Goal: Task Accomplishment & Management: Use online tool/utility

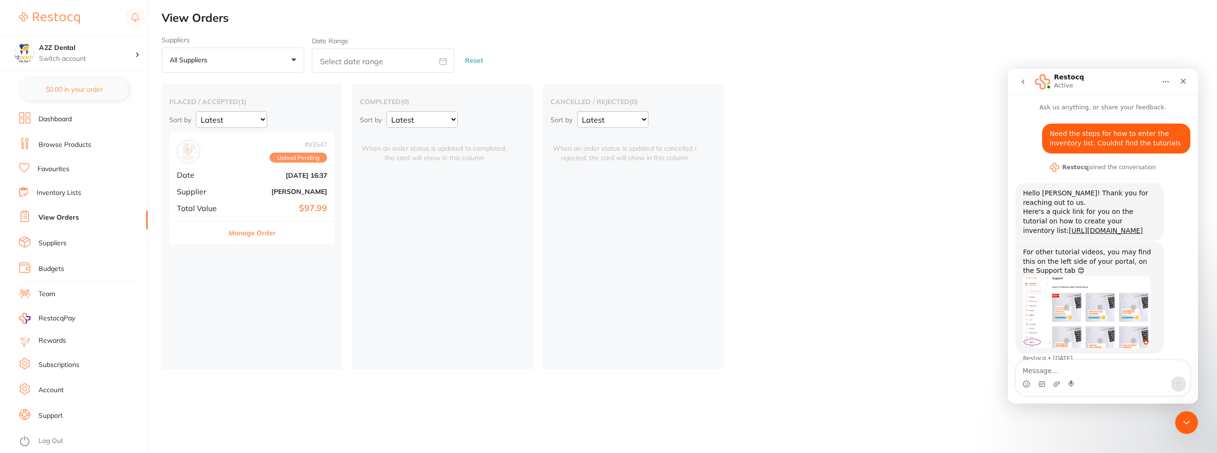
scroll to position [4, 0]
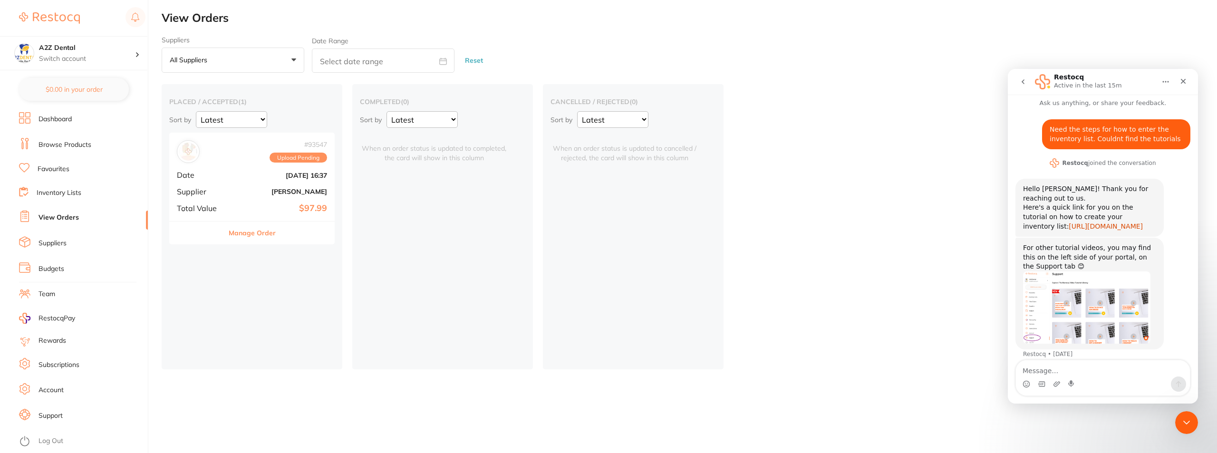
click at [1068, 222] on link "[URL][DOMAIN_NAME]" at bounding box center [1105, 226] width 74 height 8
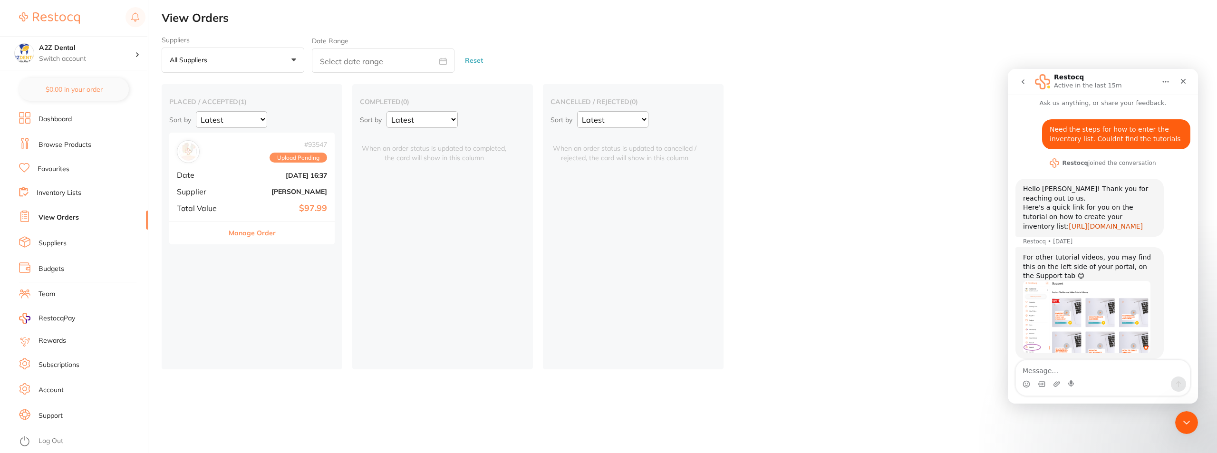
scroll to position [14, 0]
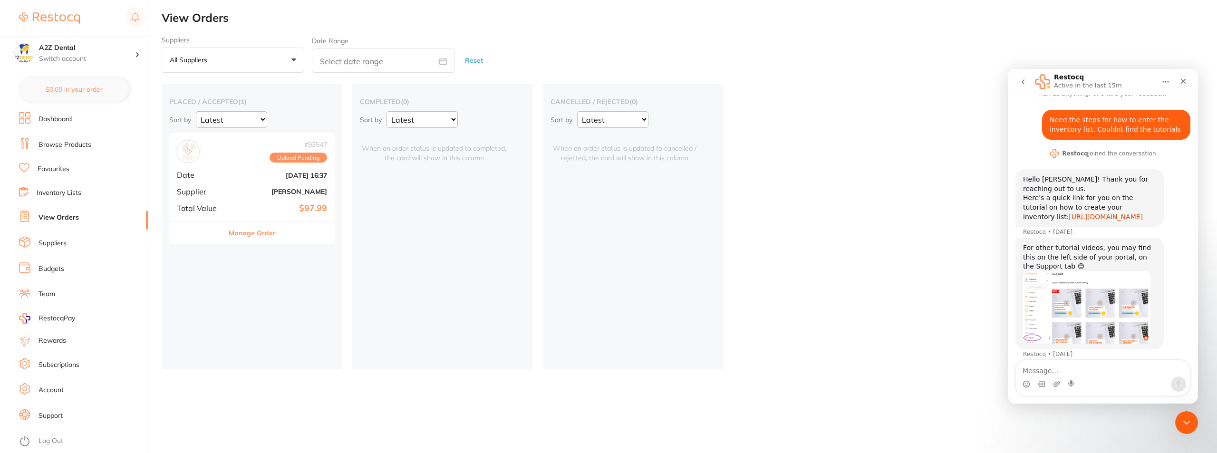
click at [1068, 213] on link "[URL][DOMAIN_NAME]" at bounding box center [1105, 217] width 74 height 8
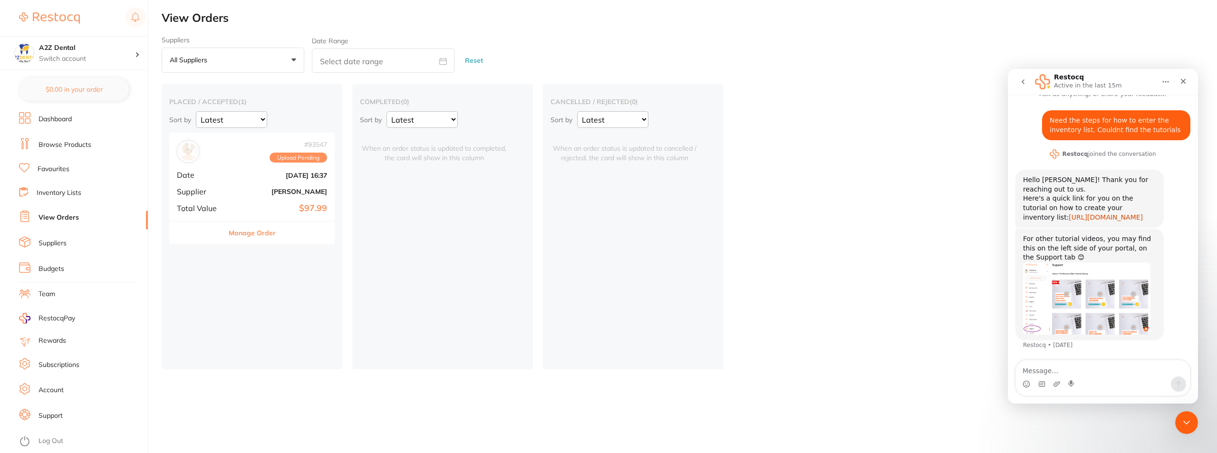
scroll to position [4, 0]
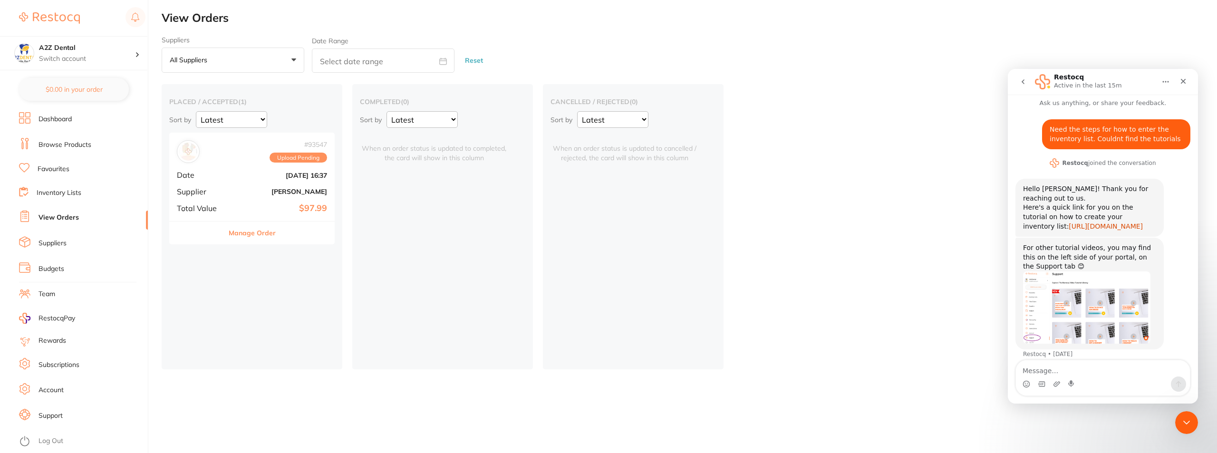
click at [1068, 222] on link "[URL][DOMAIN_NAME]" at bounding box center [1105, 226] width 74 height 8
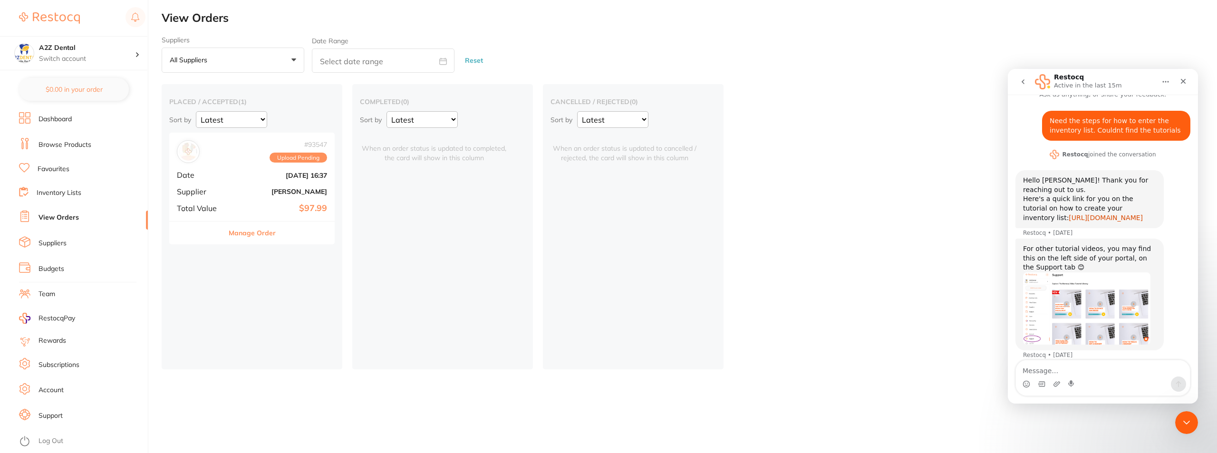
scroll to position [14, 0]
click at [69, 192] on link "Inventory Lists" at bounding box center [59, 193] width 45 height 10
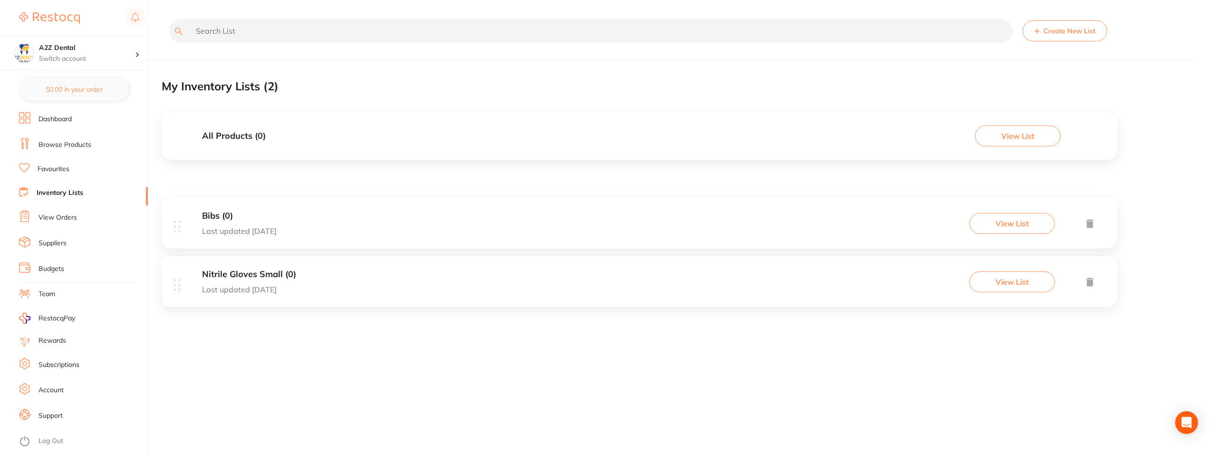
click at [1091, 225] on icon at bounding box center [1089, 223] width 7 height 9
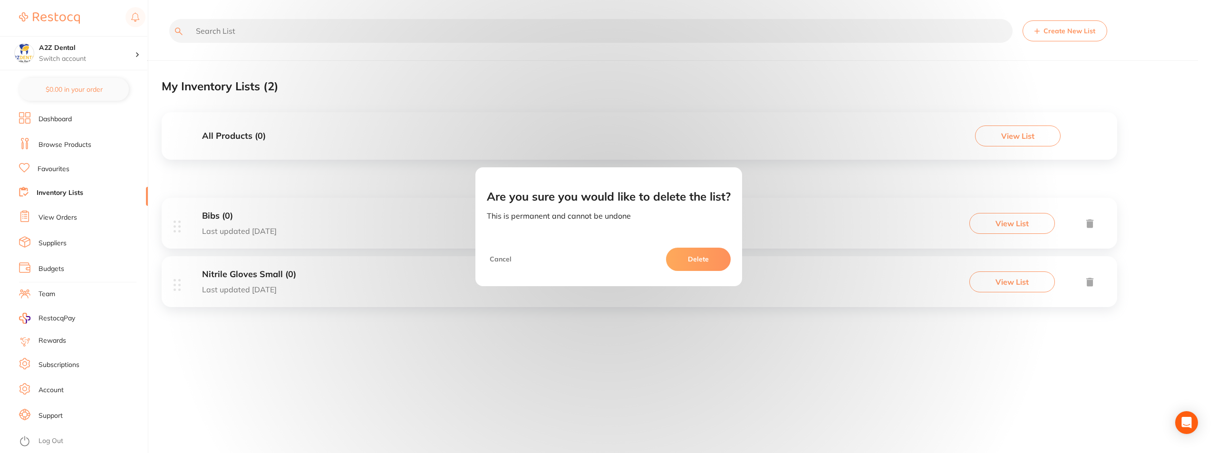
click at [701, 265] on button "Delete" at bounding box center [698, 259] width 65 height 23
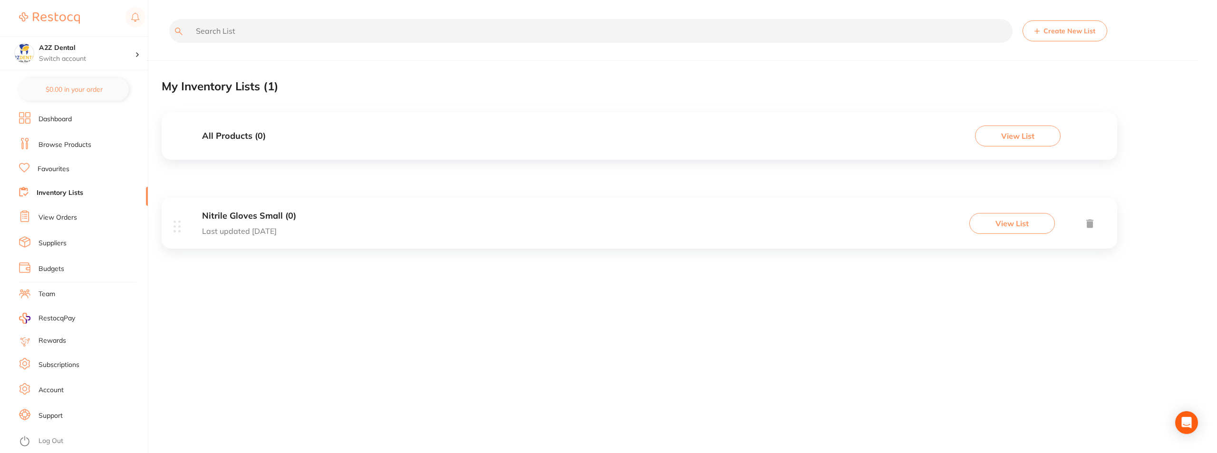
click at [1090, 221] on icon at bounding box center [1089, 224] width 11 height 12
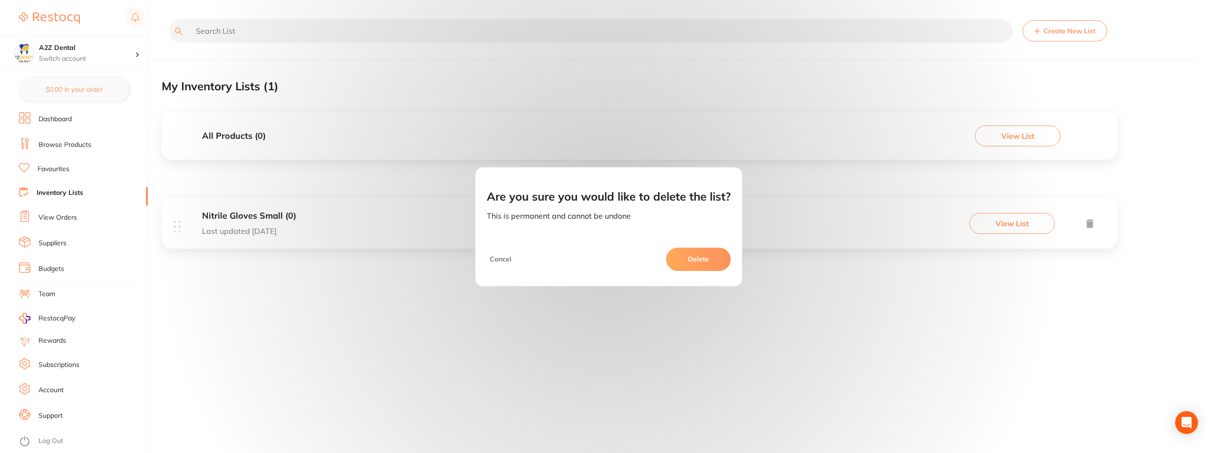
click at [711, 258] on button "Delete" at bounding box center [698, 259] width 65 height 23
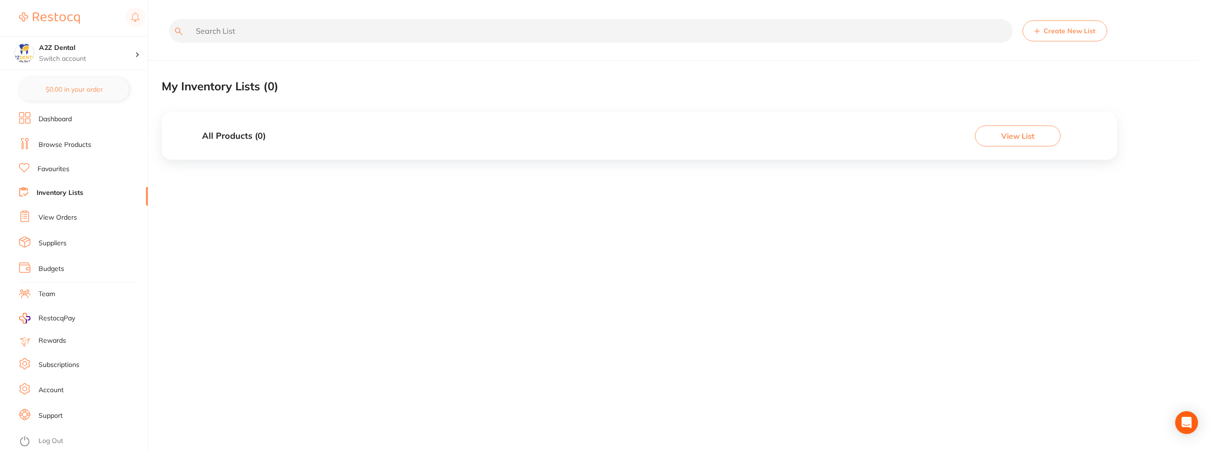
click at [1072, 32] on button "Create New List" at bounding box center [1064, 30] width 85 height 21
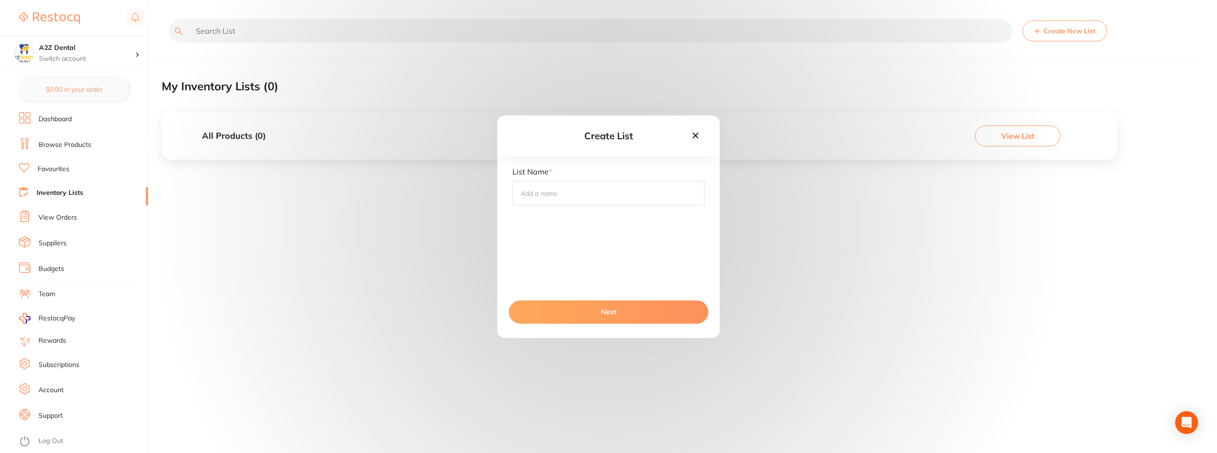
click at [557, 194] on input "text" at bounding box center [608, 193] width 192 height 25
type input "Disposables"
click at [606, 310] on button "Next" at bounding box center [609, 311] width 200 height 23
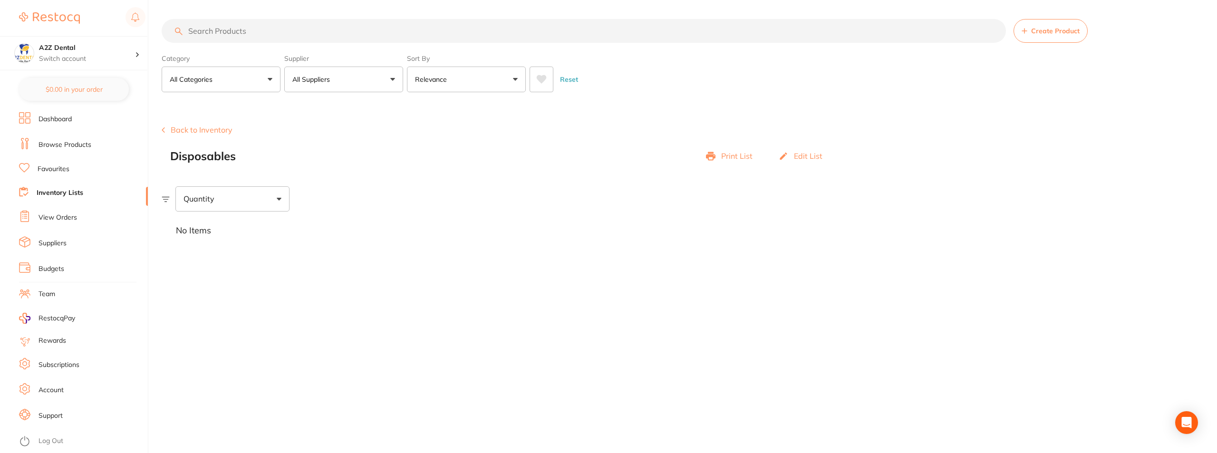
click at [269, 79] on button "All Categories" at bounding box center [221, 80] width 119 height 26
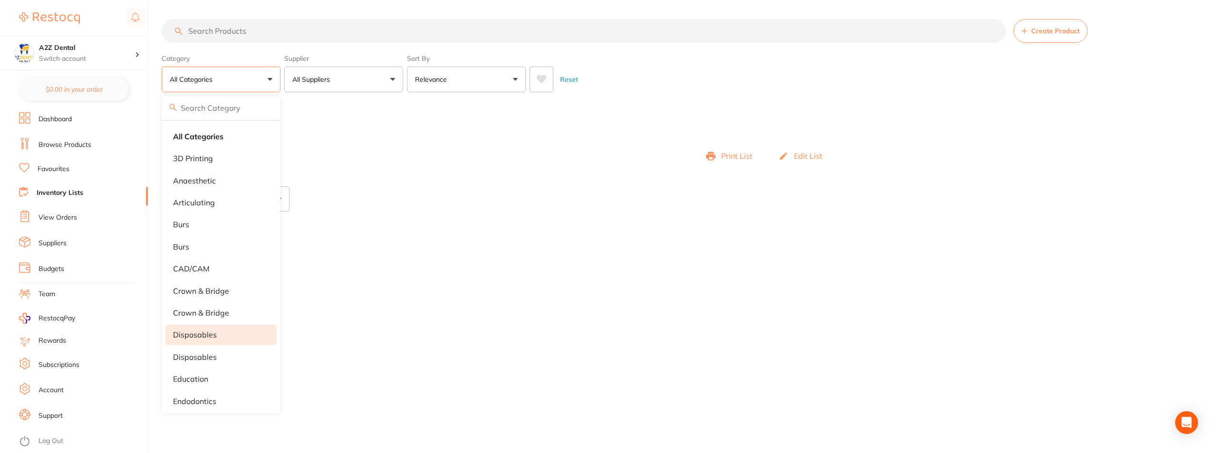
click at [188, 336] on p "disposables" at bounding box center [195, 334] width 44 height 9
click at [400, 324] on main "Create Product Category disposables All Categories 3D Printing anaesthetic arti…" at bounding box center [689, 226] width 1055 height 453
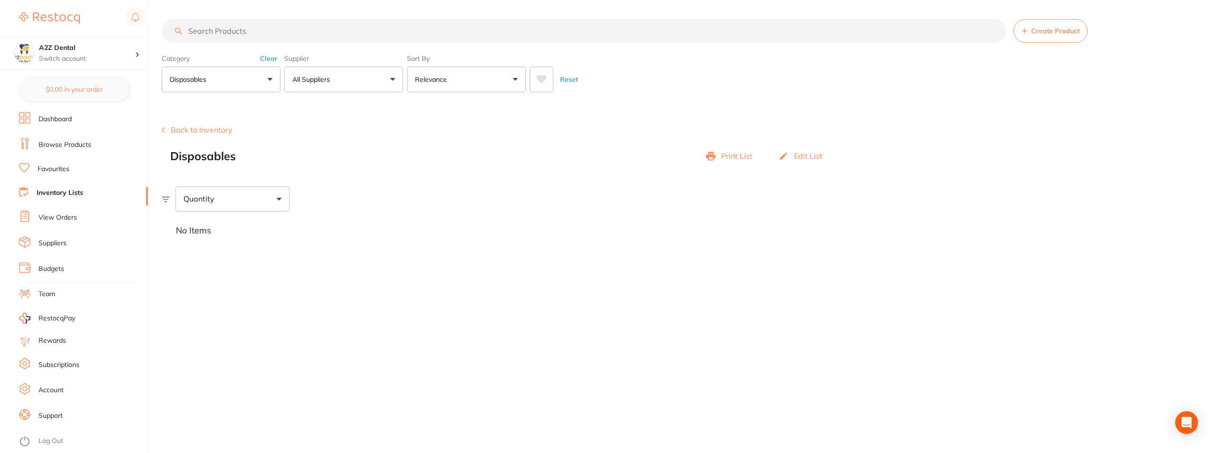
click at [393, 79] on button "All Suppliers" at bounding box center [343, 80] width 119 height 26
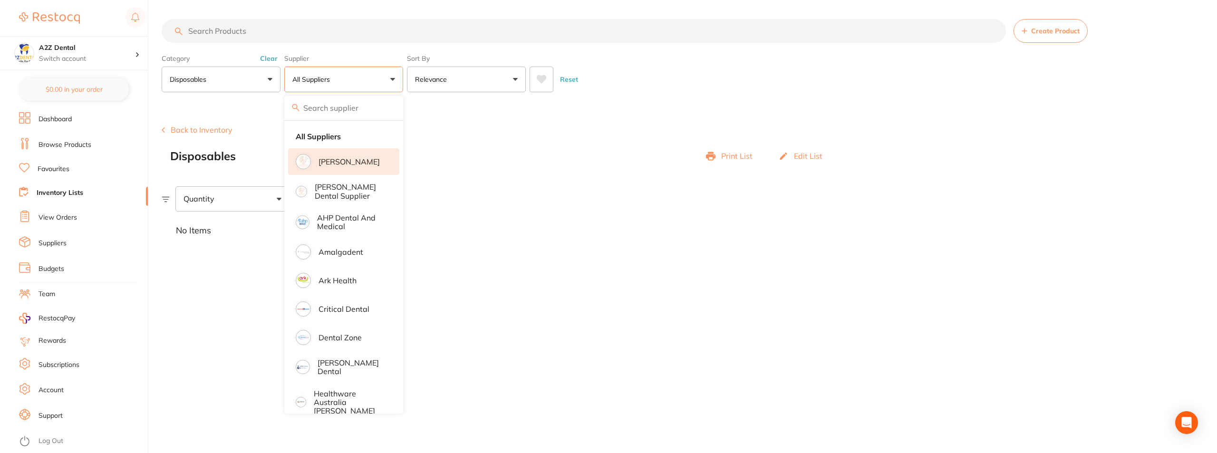
click at [347, 164] on p "[PERSON_NAME]" at bounding box center [348, 161] width 61 height 9
click at [466, 182] on section "Create Product Back to Inventory Disposables Print List Edit List Quantity No I…" at bounding box center [689, 176] width 1055 height 148
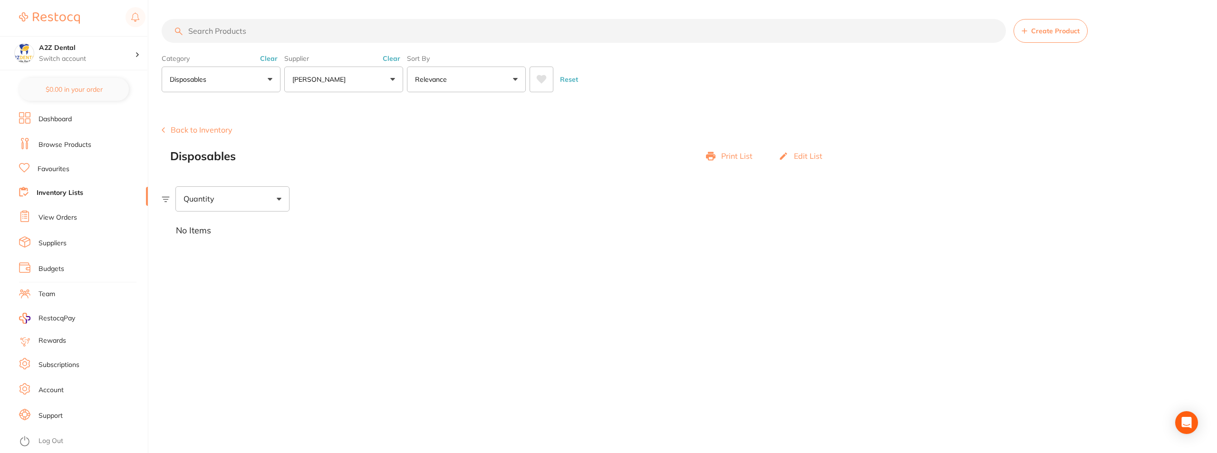
click at [282, 199] on div "Quantity" at bounding box center [232, 198] width 114 height 25
click at [188, 229] on input "Below min limit" at bounding box center [189, 229] width 9 height 9
checkbox input "true"
click at [187, 254] on input "Above max limit" at bounding box center [189, 251] width 9 height 9
checkbox input "true"
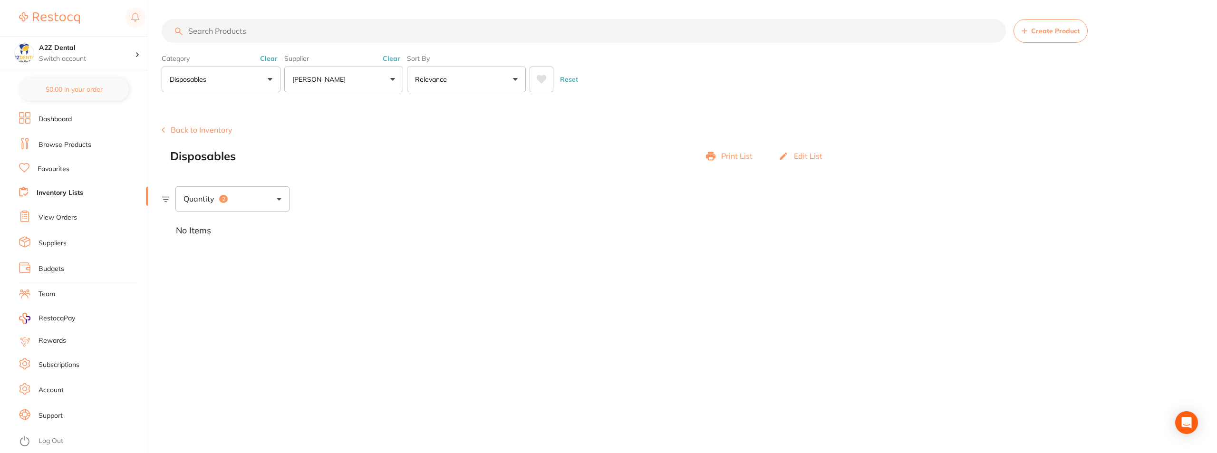
click at [456, 247] on div "No Items" at bounding box center [689, 230] width 1055 height 38
click at [1063, 31] on span "Create Product" at bounding box center [1055, 31] width 48 height 8
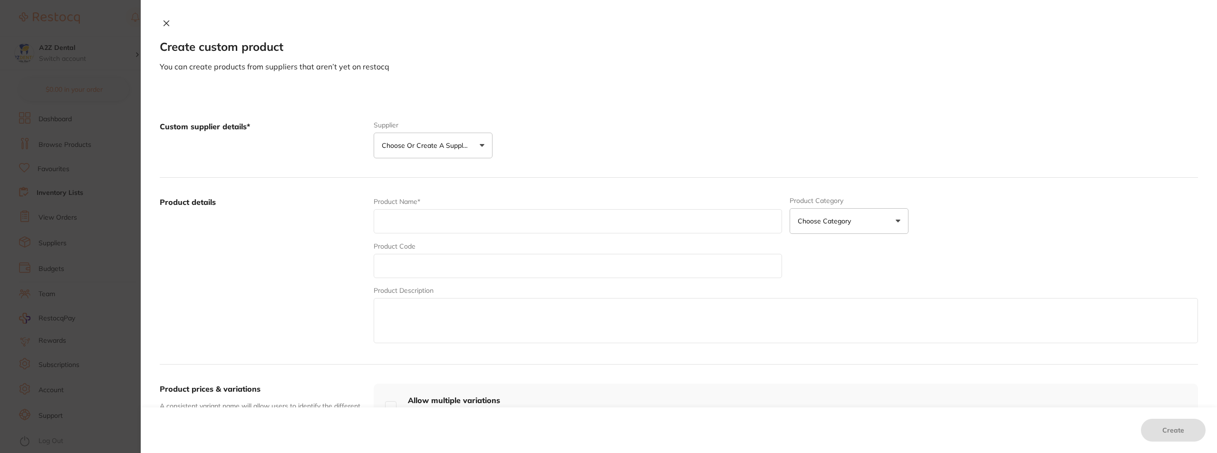
click at [484, 144] on button "Choose or create a supplier" at bounding box center [433, 146] width 119 height 26
click at [441, 203] on p "[PERSON_NAME] Dental Supplier" at bounding box center [438, 208] width 82 height 19
click at [441, 211] on input "text" at bounding box center [578, 218] width 408 height 24
click at [393, 135] on img at bounding box center [391, 138] width 34 height 34
click at [472, 211] on input "text" at bounding box center [578, 218] width 408 height 24
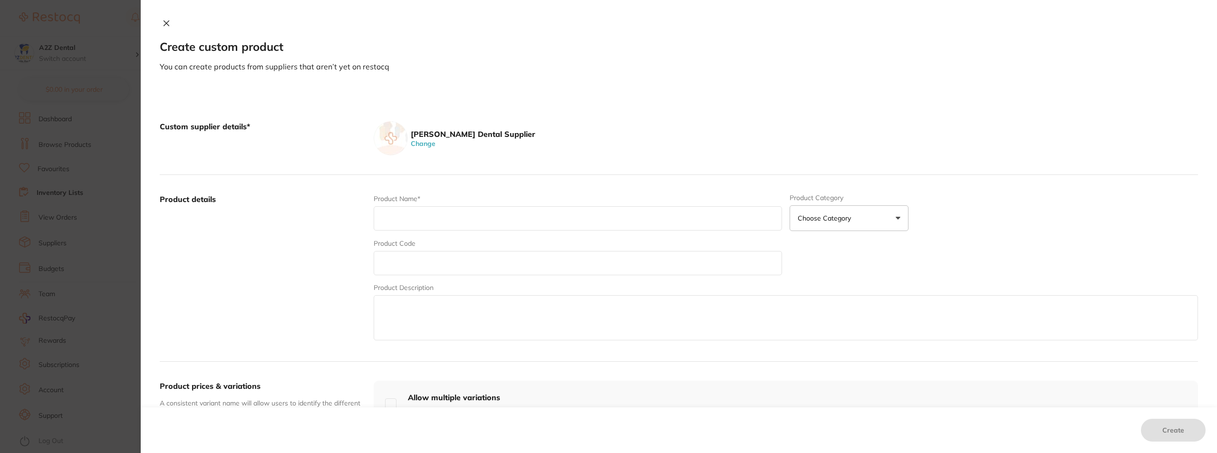
click at [168, 23] on icon at bounding box center [167, 23] width 8 height 8
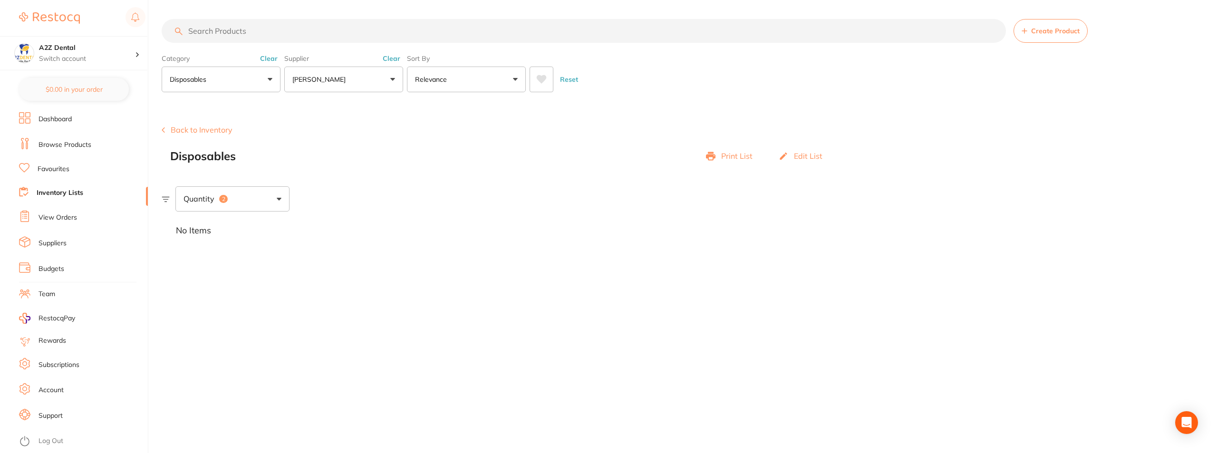
click at [517, 78] on button "Relevance" at bounding box center [466, 80] width 119 height 26
click at [447, 134] on p "Lowest Price" at bounding box center [441, 134] width 46 height 9
click at [473, 78] on button "Lowest Price" at bounding box center [466, 80] width 119 height 26
click at [407, 67] on button "Lowest Price" at bounding box center [466, 80] width 119 height 26
click at [479, 213] on div "No Items" at bounding box center [689, 230] width 1055 height 38
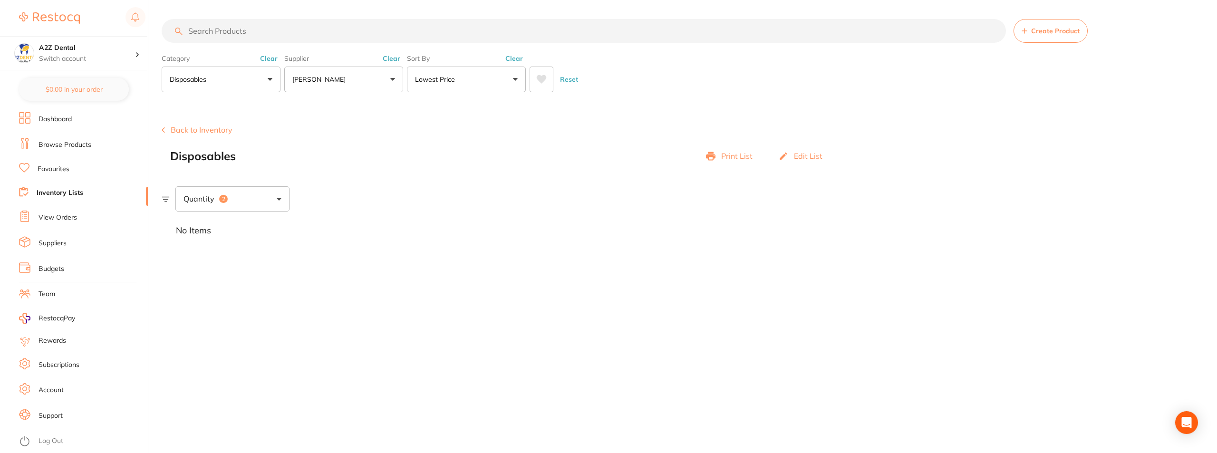
click at [413, 32] on input "search" at bounding box center [584, 31] width 844 height 24
click at [487, 186] on section "Create Product Back to Inventory Disposables Print List Edit List Quantity 2 No…" at bounding box center [689, 176] width 1055 height 148
